Goal: Transaction & Acquisition: Download file/media

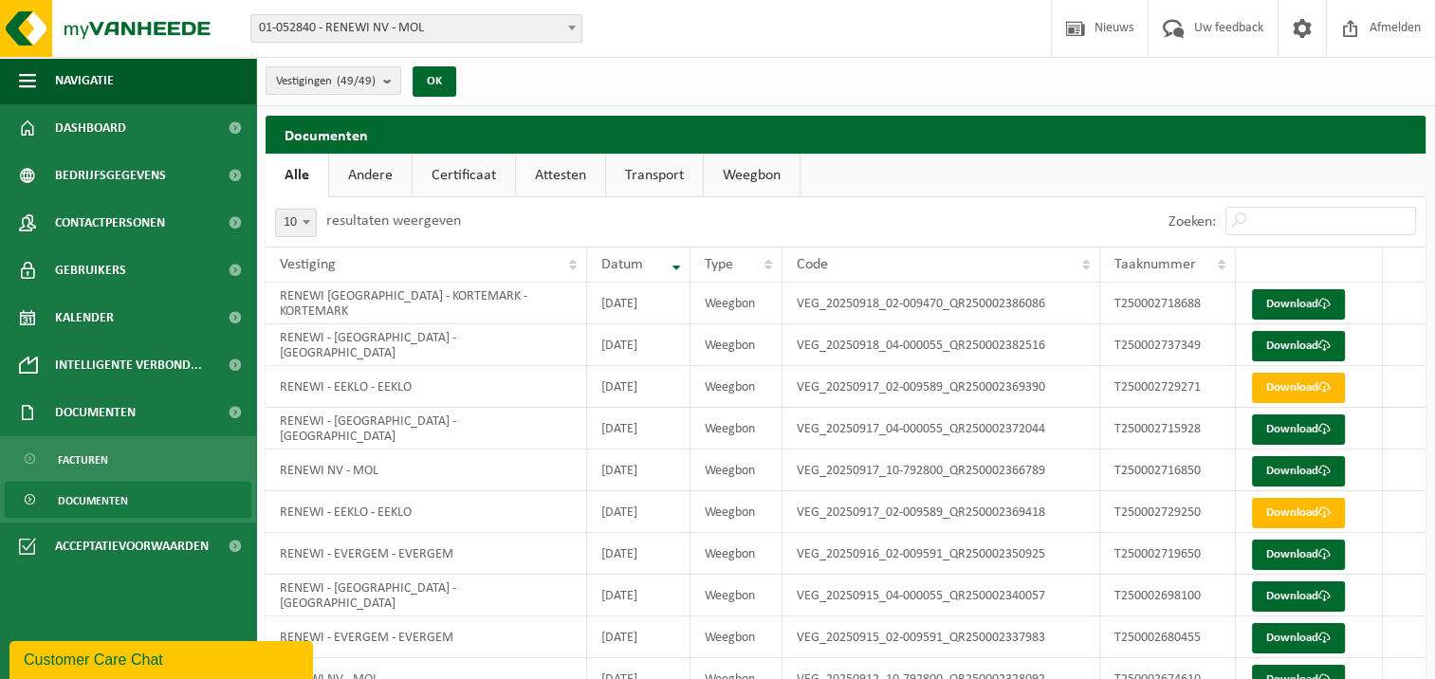
click at [83, 500] on span "Documenten" at bounding box center [93, 501] width 70 height 36
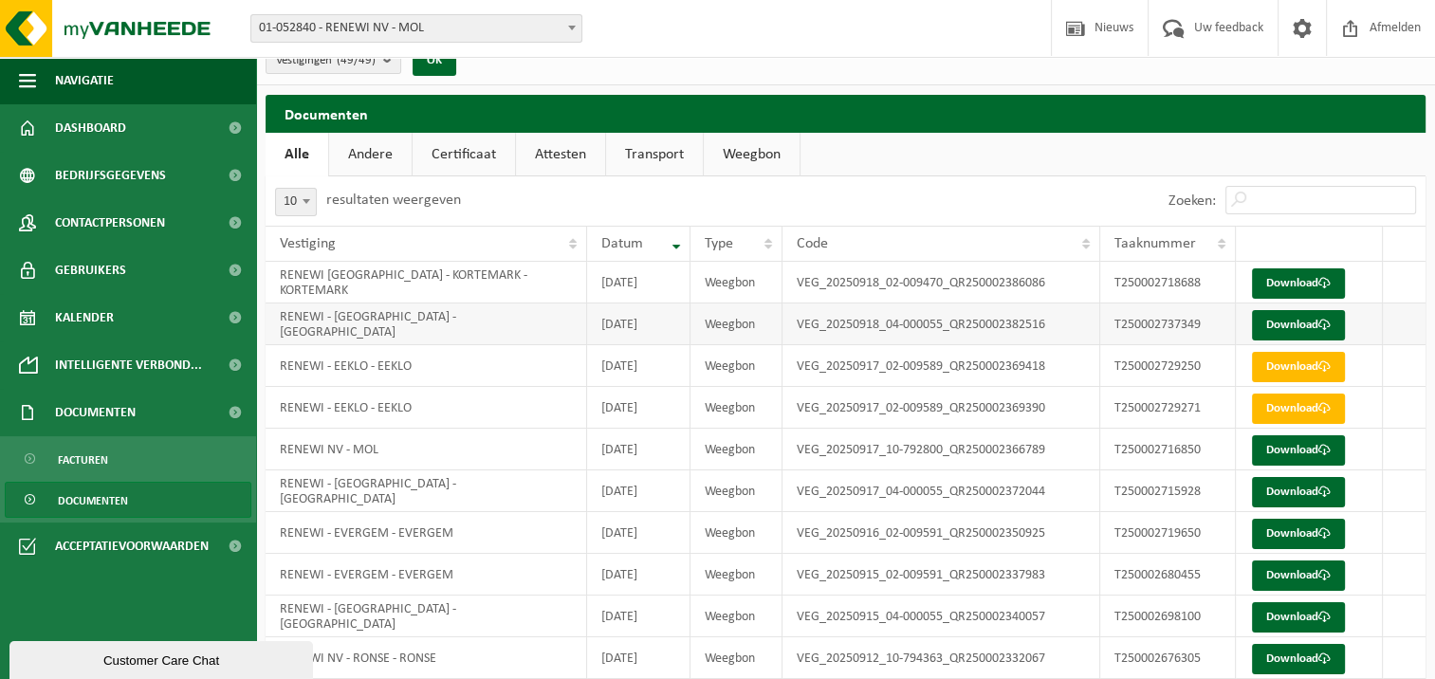
scroll to position [90, 0]
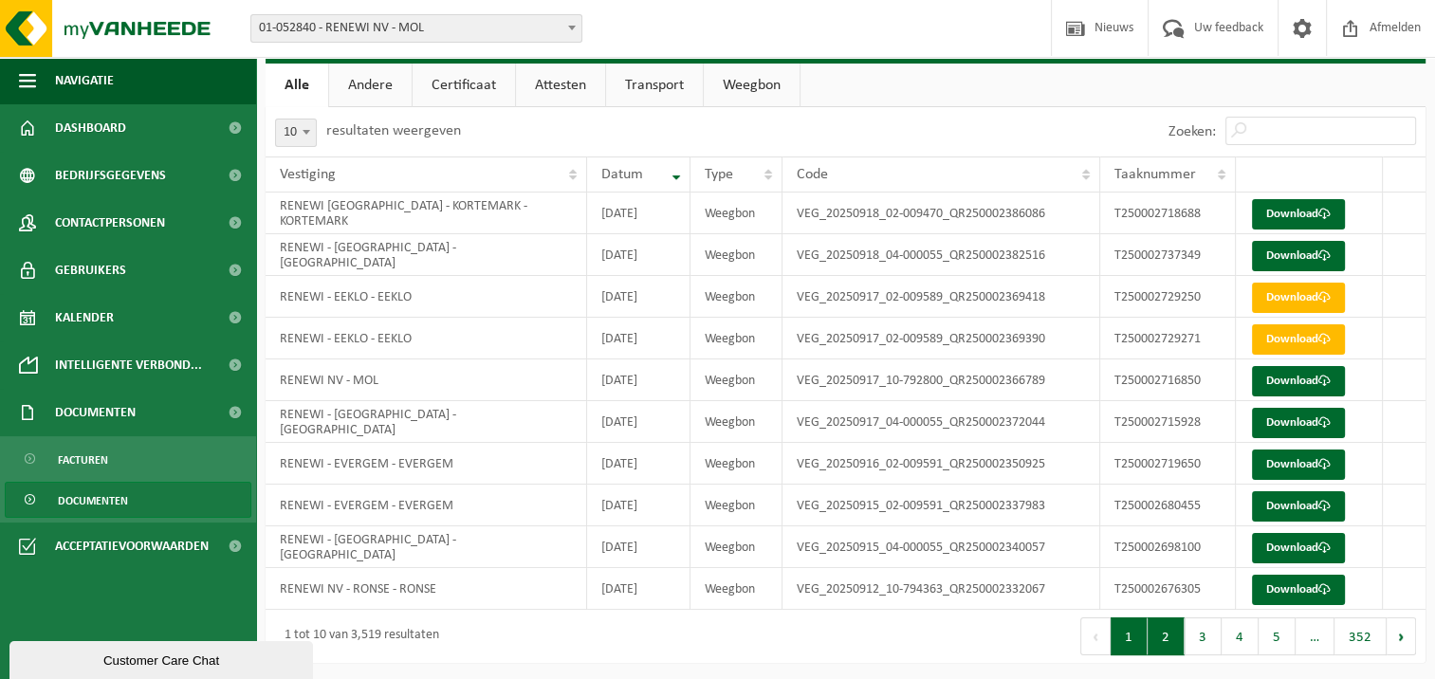
click at [1168, 641] on button "2" at bounding box center [1165, 636] width 37 height 38
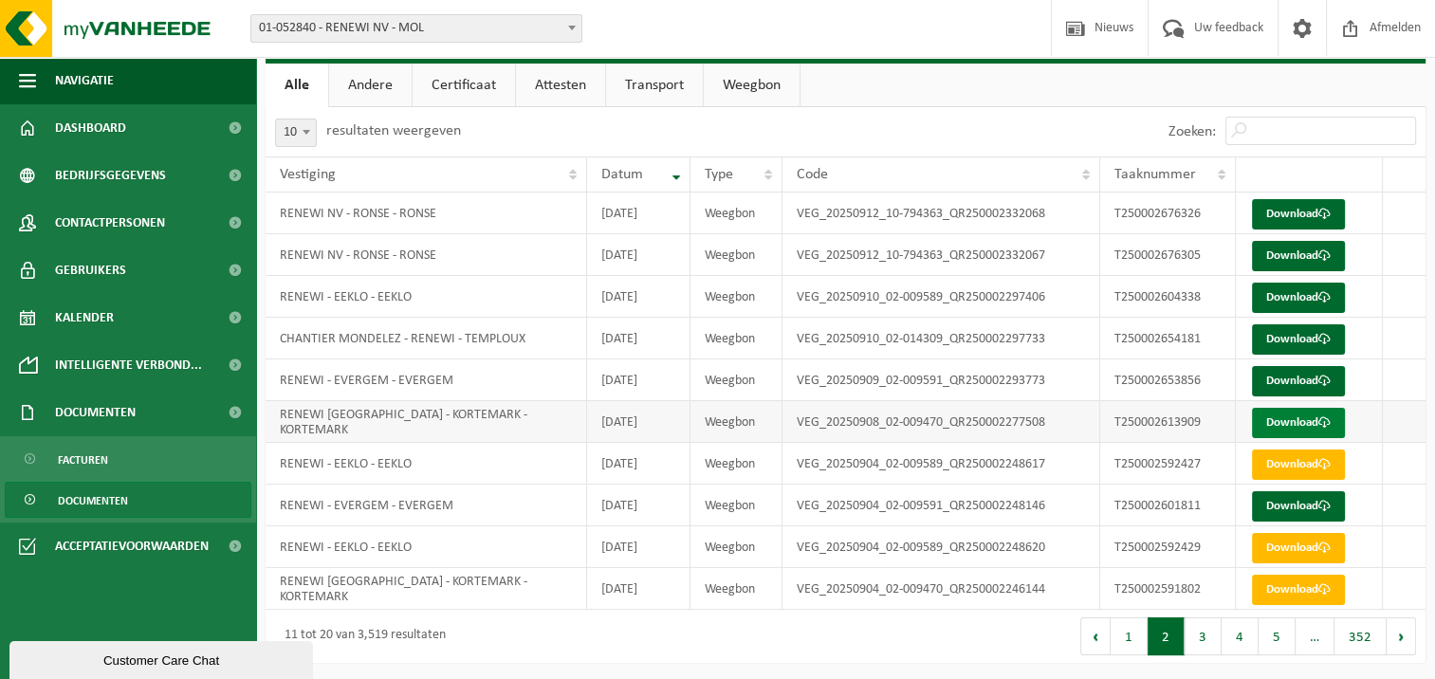
click at [1305, 424] on link "Download" at bounding box center [1298, 423] width 93 height 30
